Goal: Task Accomplishment & Management: Use online tool/utility

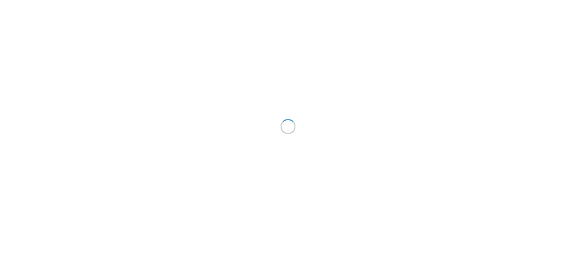
scroll to position [265, 0]
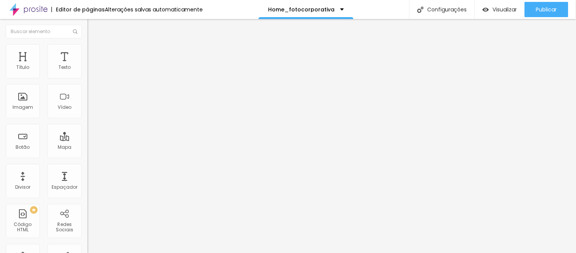
click at [91, 70] on icon "button" at bounding box center [92, 68] width 3 height 3
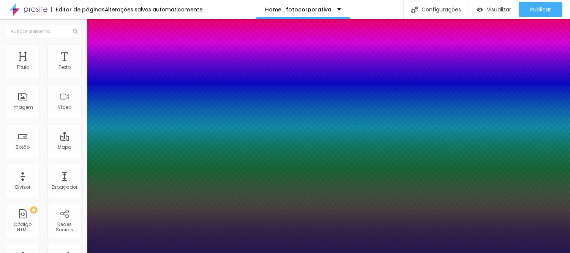
type input "1"
select select "Montserrat"
type input "1"
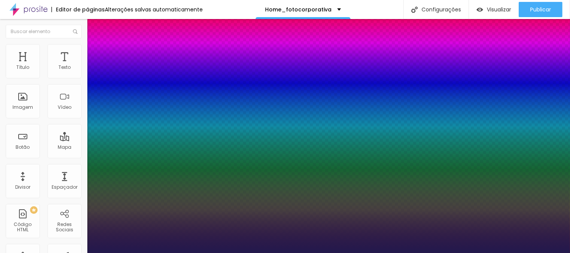
click at [281, 252] on div at bounding box center [285, 253] width 570 height 0
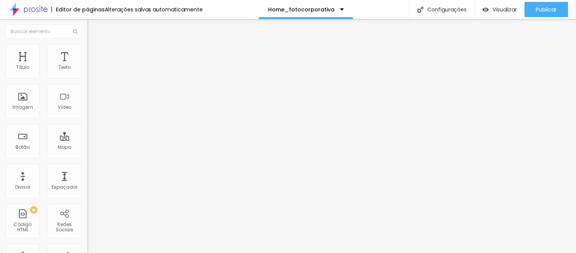
click at [90, 71] on icon "button" at bounding box center [92, 68] width 5 height 5
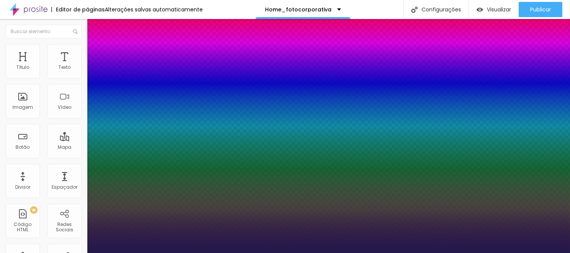
type input "1"
type input "10"
type input "1"
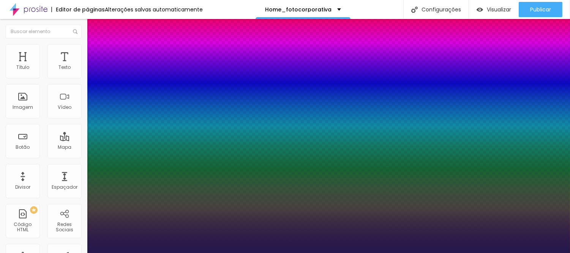
type input "1"
type input "0"
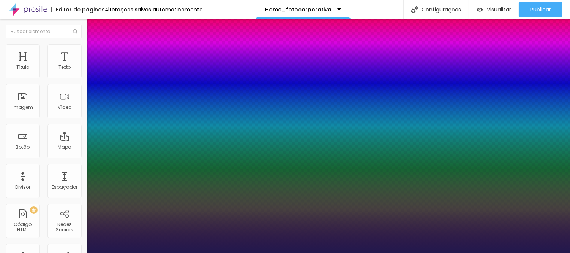
type input "1"
type input "5"
type input "05"
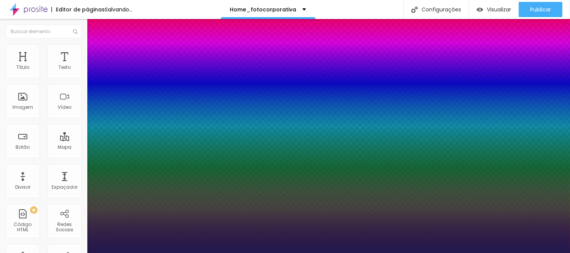
type input "1"
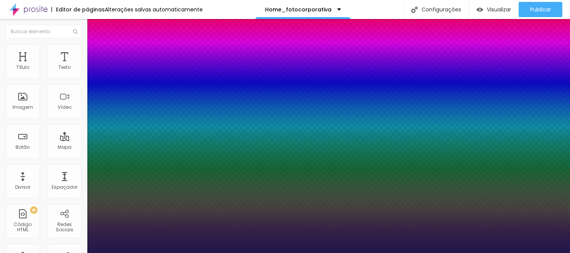
type input "5.2"
type input "05.2"
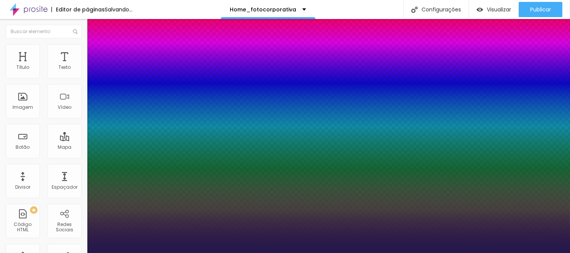
type input "1"
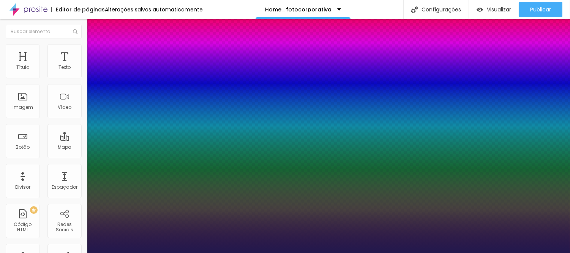
type input "05.2"
type input "15"
type input "1"
type input "16"
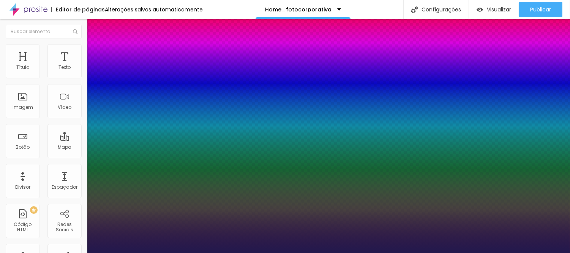
type input "16"
type input "1"
type input "17"
type input "1"
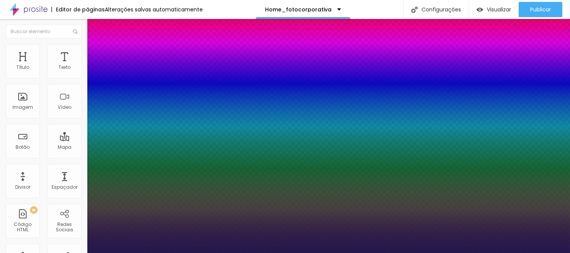
type input "18"
type input "1"
type input "19"
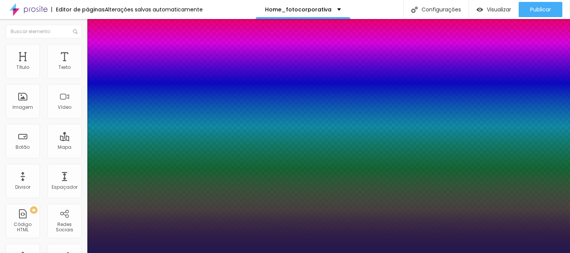
type input "1"
type input "20"
type input "1"
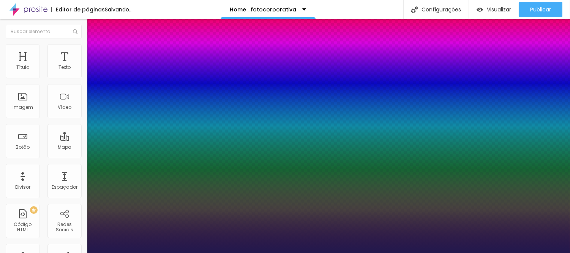
type input "21"
type input "1"
type input "22"
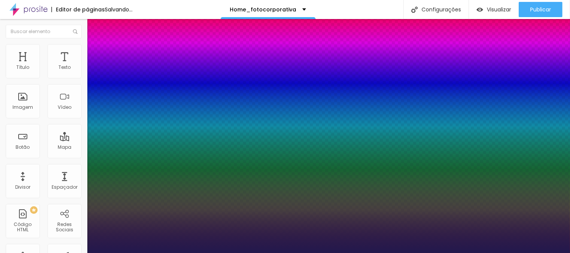
type input "1"
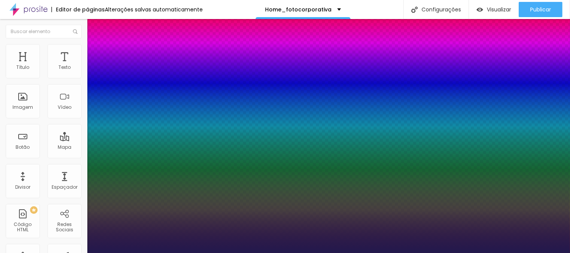
type input "21"
type input "1"
type input "20"
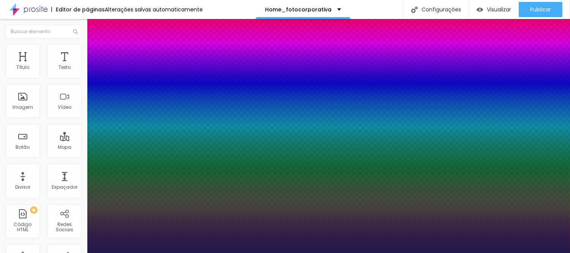
type input "1"
type input "19"
type input "1"
type input "18"
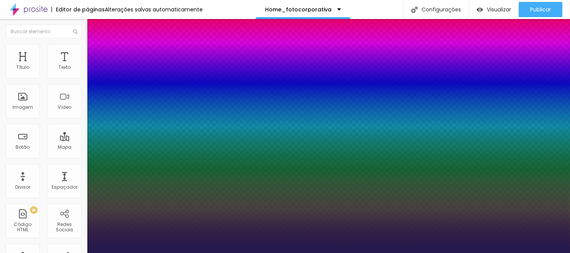
type input "18"
type input "1"
type input "18"
click at [363, 252] on div at bounding box center [285, 253] width 570 height 0
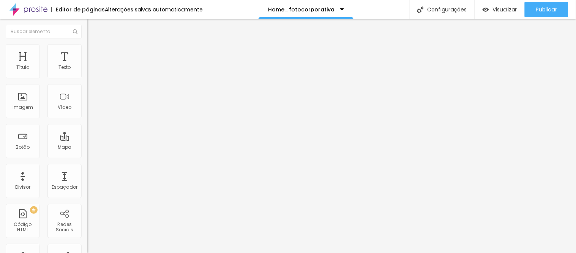
type input "29"
type input "32"
type input "33"
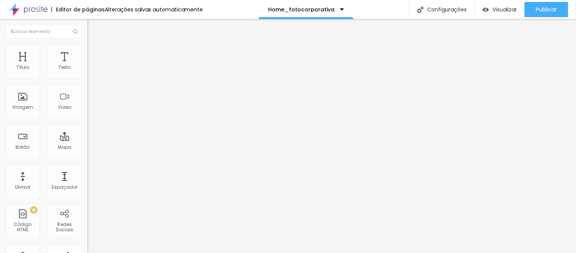
type input "33"
type input "34"
type input "35"
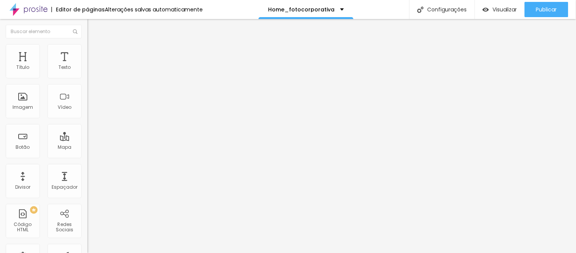
type input "34"
type input "33"
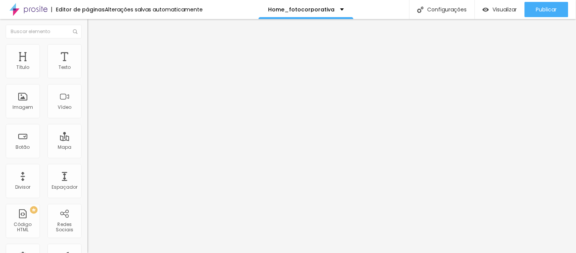
click at [87, 179] on input "range" at bounding box center [111, 182] width 49 height 6
click at [90, 71] on icon "button" at bounding box center [92, 68] width 5 height 5
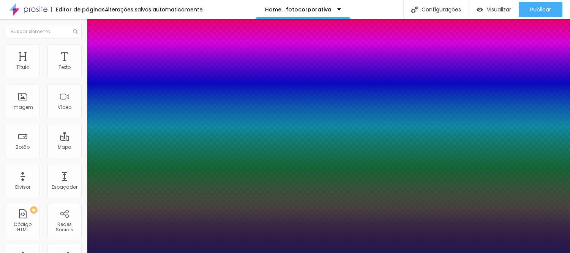
type input "1"
type input "4.8"
type input "1"
type input "4.7"
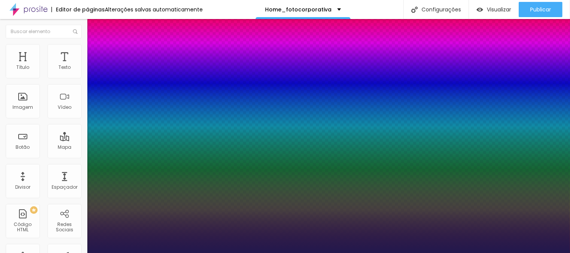
type input "4.7"
type input "1"
type input "4.6"
type input "1"
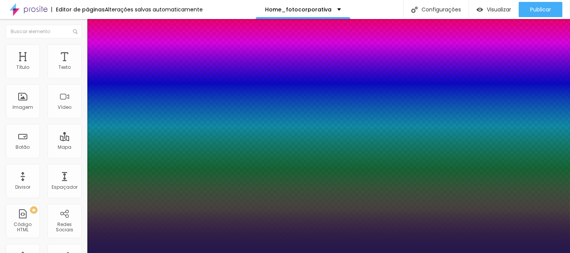
type input "4.5"
type input "1"
type input "4.4"
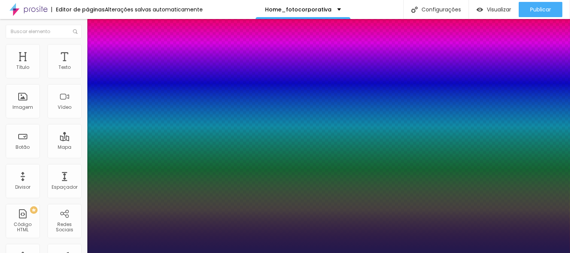
type input "1"
type input "4.3"
type input "1"
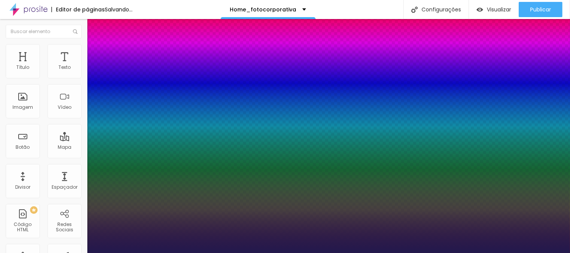
type input "4.3"
type input "1"
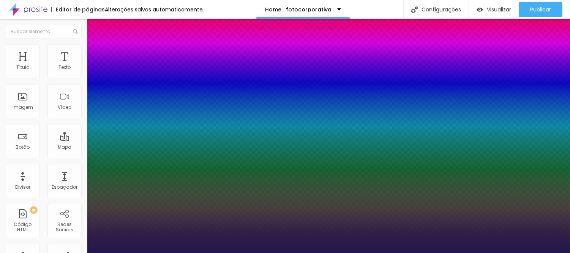
click at [286, 252] on div at bounding box center [285, 253] width 570 height 0
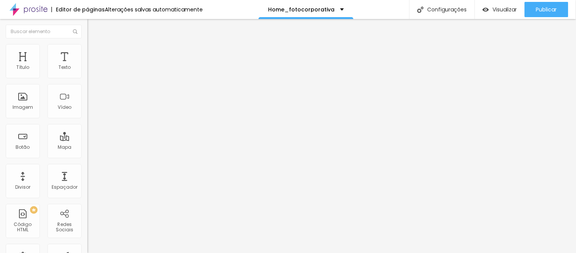
type input "7.3"
type input "7.1"
type input "6.9"
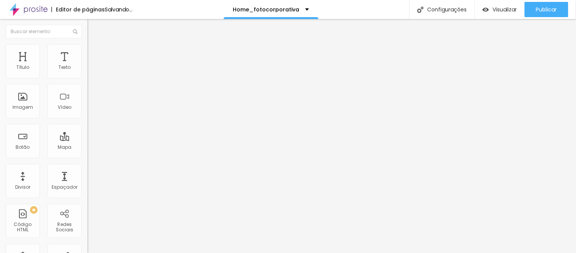
type input "6.9"
type input "6.7"
type input "6.5"
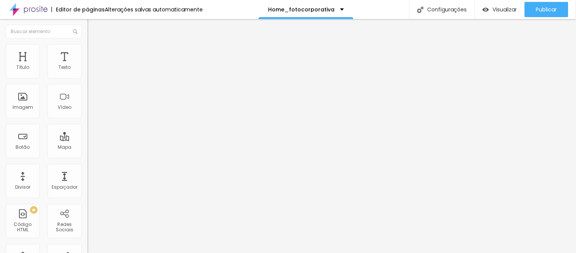
type input "6.3"
type input "6.2"
type input "6"
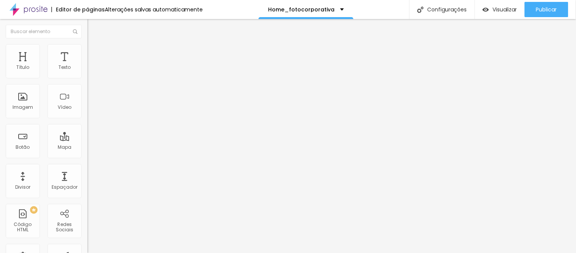
type input "6"
type input "5.8"
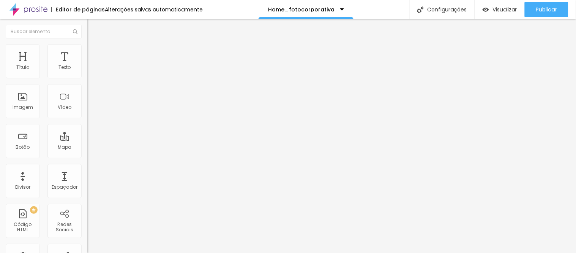
click at [87, 65] on span "Trocar imagem" at bounding box center [107, 62] width 41 height 6
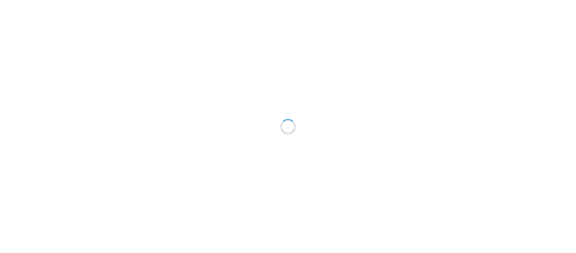
scroll to position [265, 0]
